Goal: Ask a question

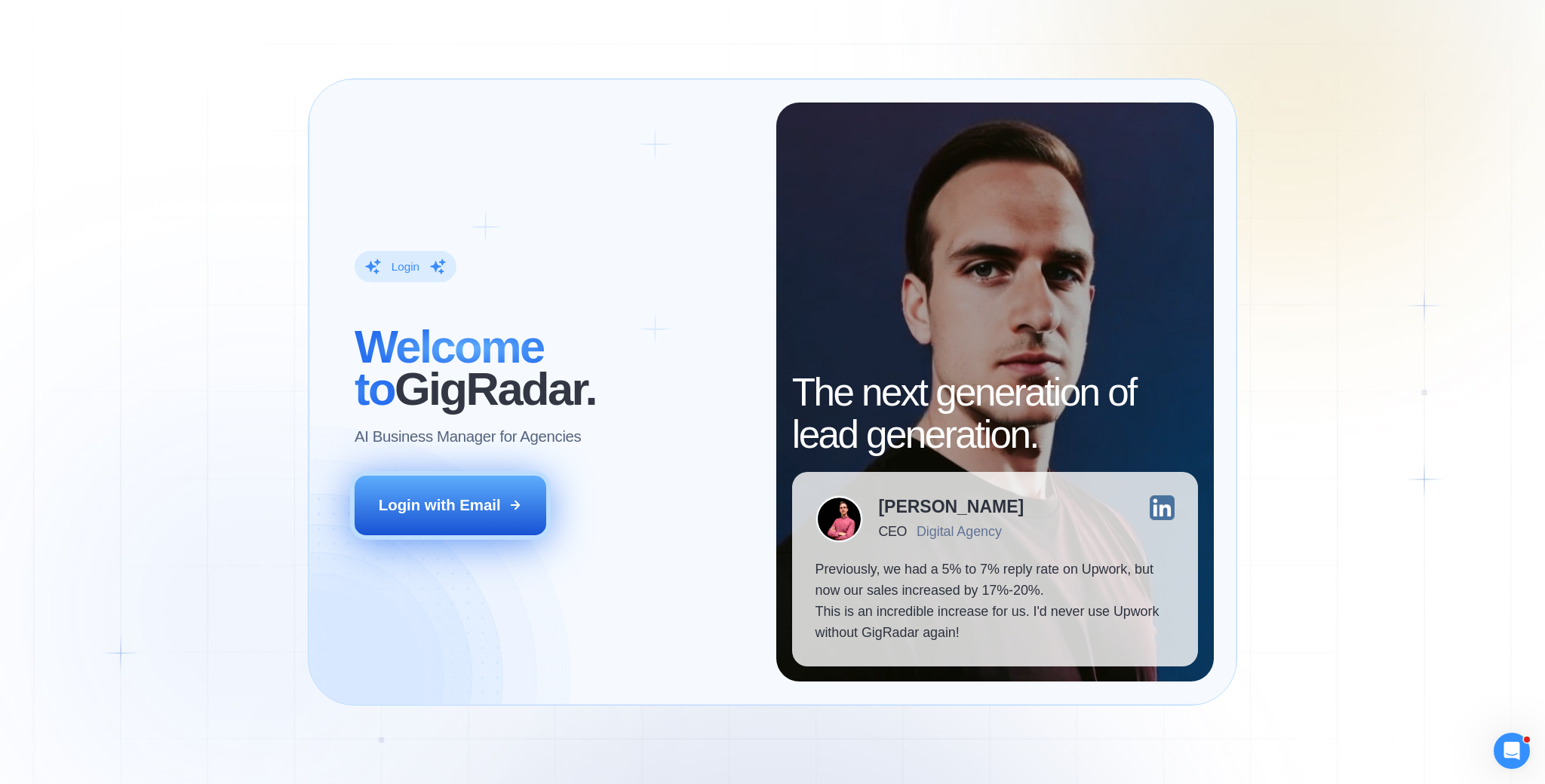
click at [513, 503] on icon at bounding box center [515, 505] width 13 height 13
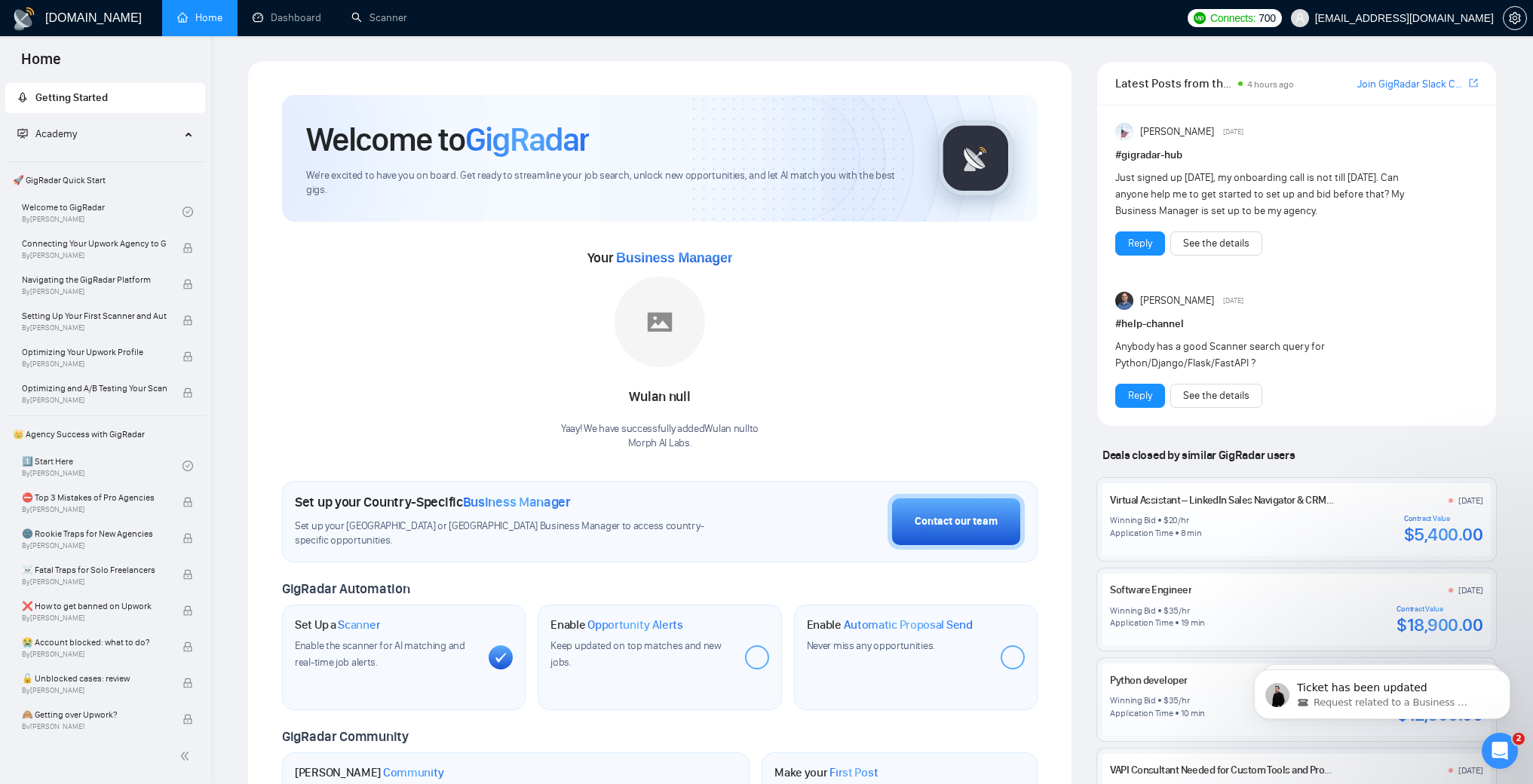
click at [754, 657] on div at bounding box center [757, 657] width 24 height 24
click at [940, 515] on div "Contact our team" at bounding box center [956, 522] width 83 height 16
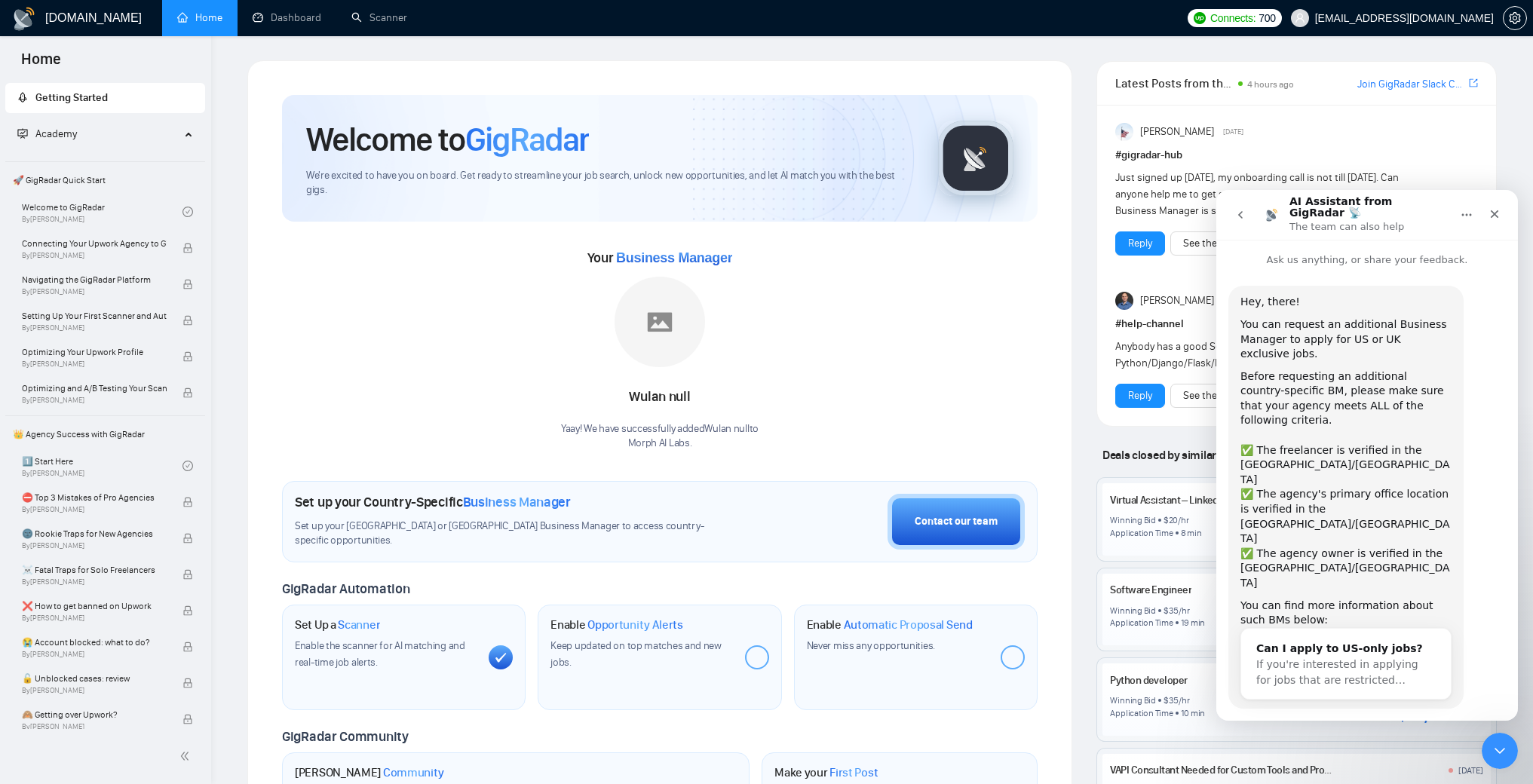
scroll to position [24, 0]
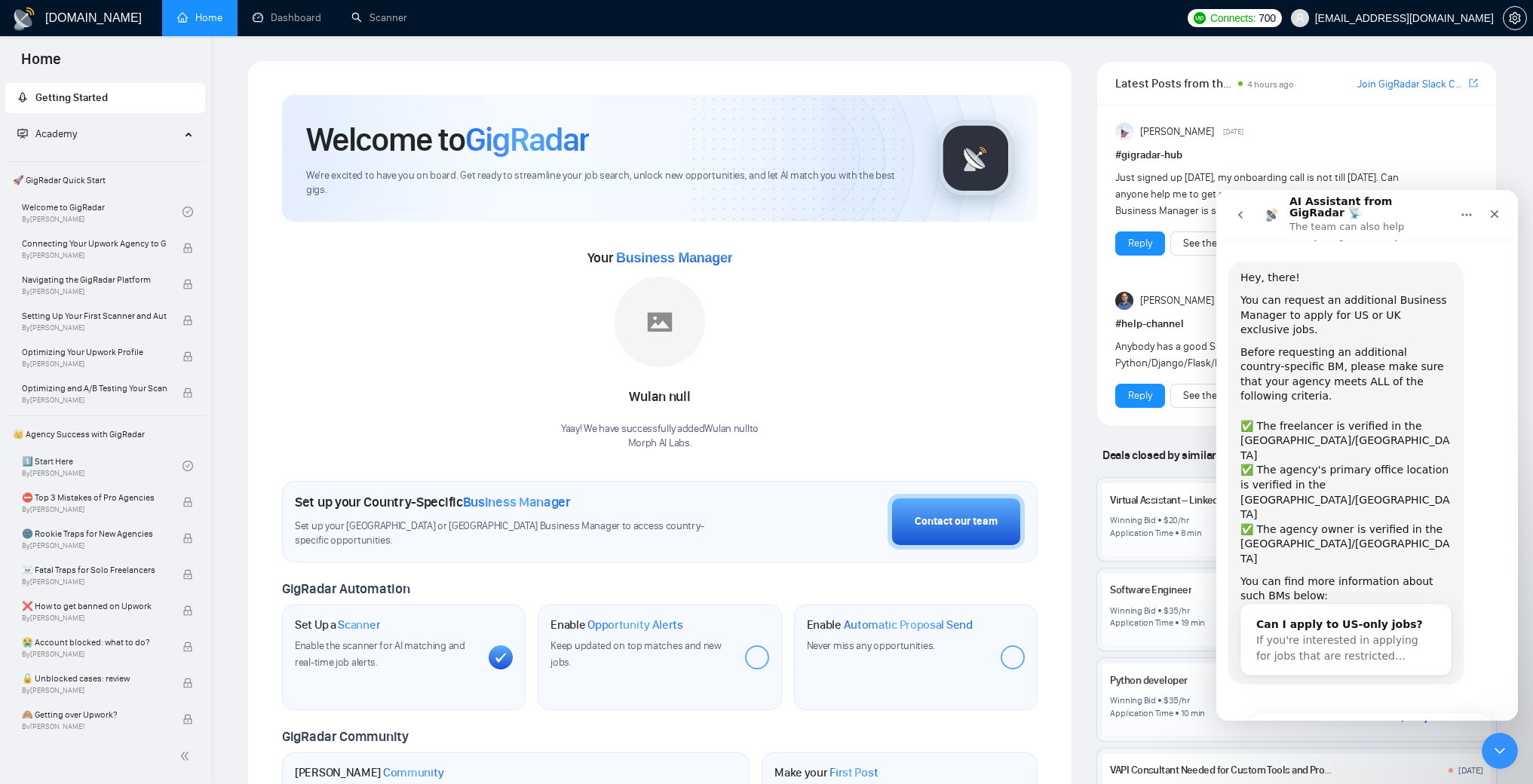
click at [1007, 657] on div at bounding box center [1012, 657] width 24 height 24
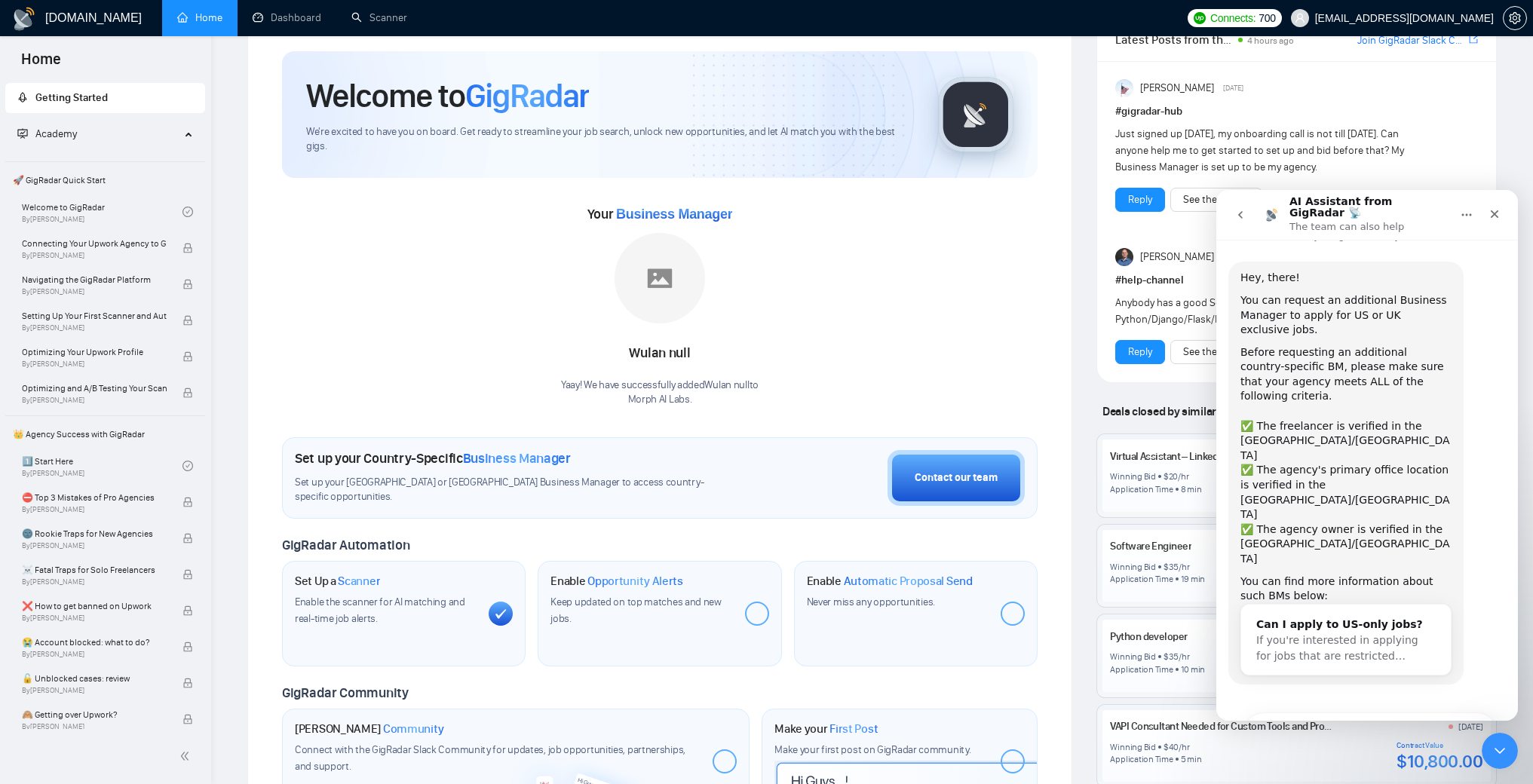
scroll to position [122, 0]
